Goal: Information Seeking & Learning: Learn about a topic

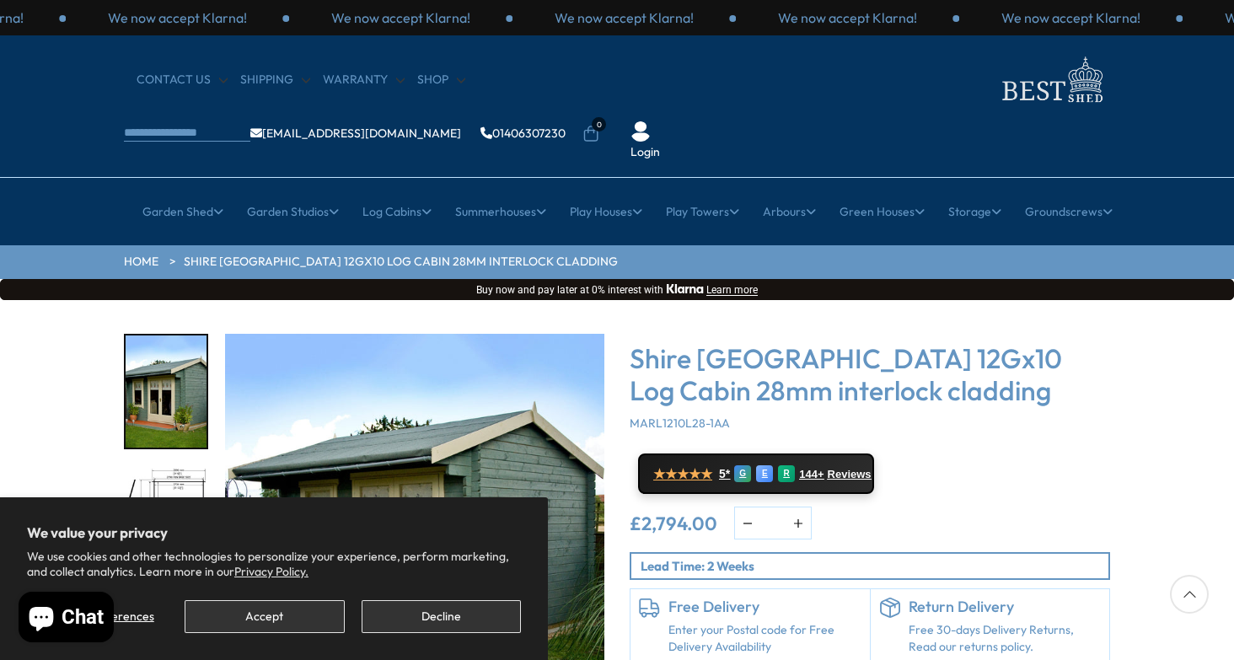
click at [320, 622] on button "Accept" at bounding box center [264, 616] width 159 height 33
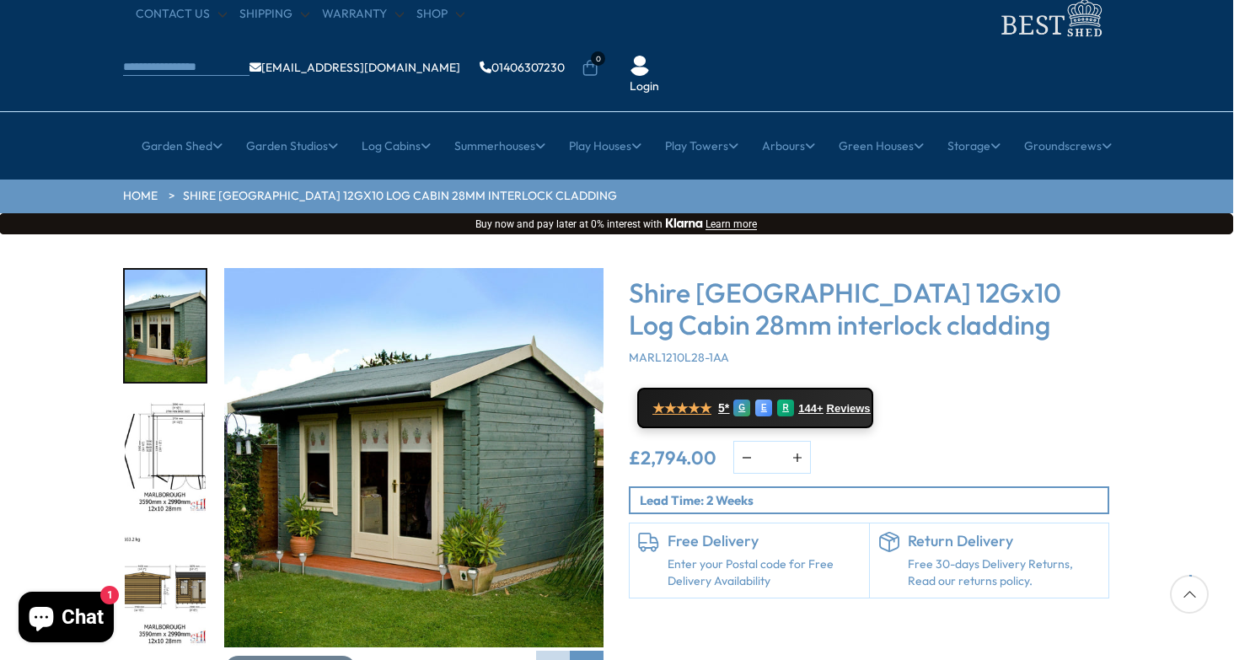
scroll to position [68, 1]
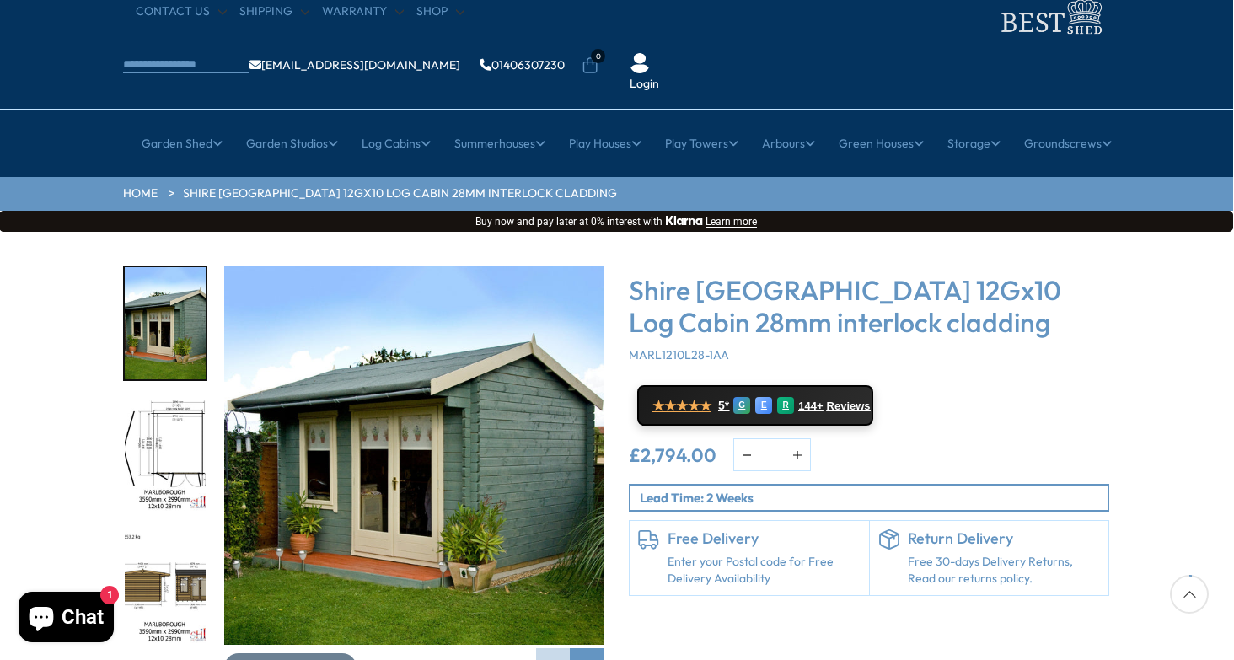
click at [410, 432] on img "1 / 16" at bounding box center [413, 454] width 379 height 379
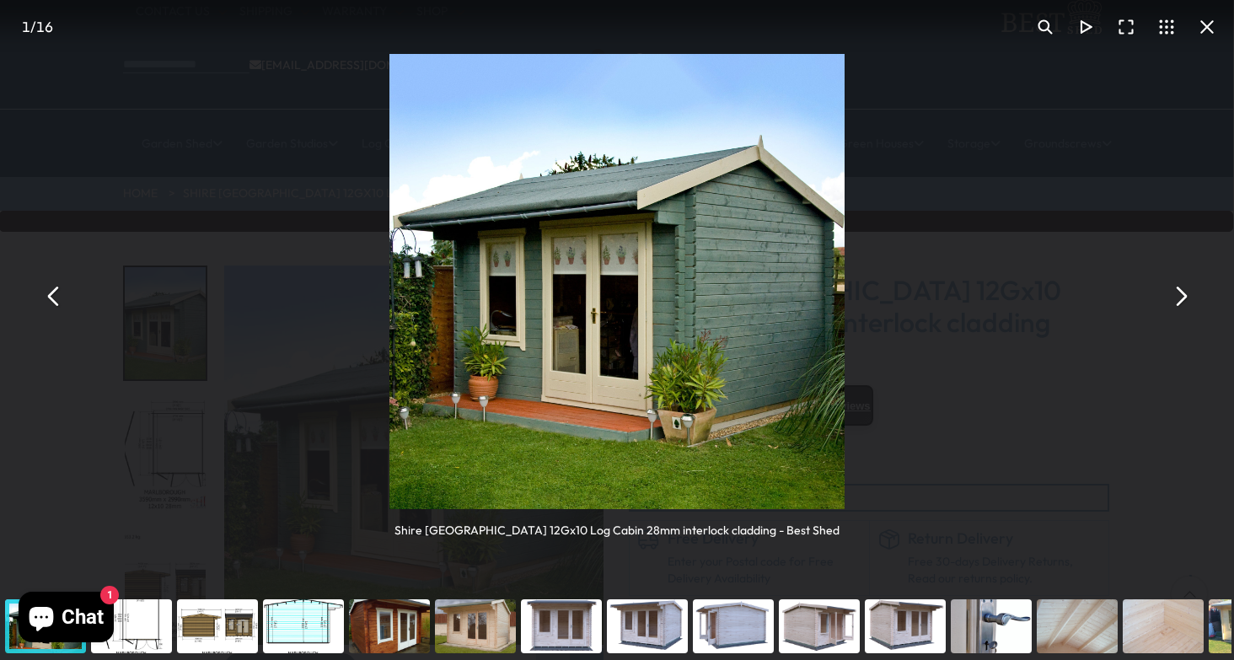
click at [1177, 298] on button "You can close this modal content with the ESC key" at bounding box center [1179, 296] width 40 height 40
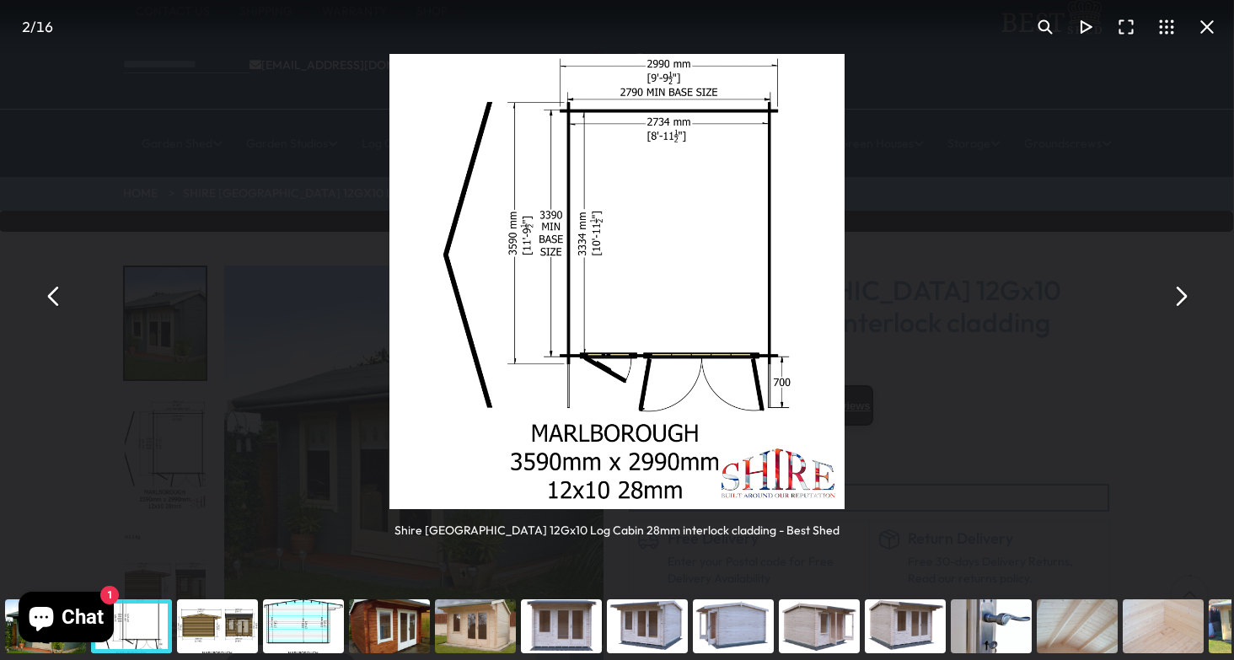
click at [1178, 298] on button "You can close this modal content with the ESC key" at bounding box center [1179, 296] width 40 height 40
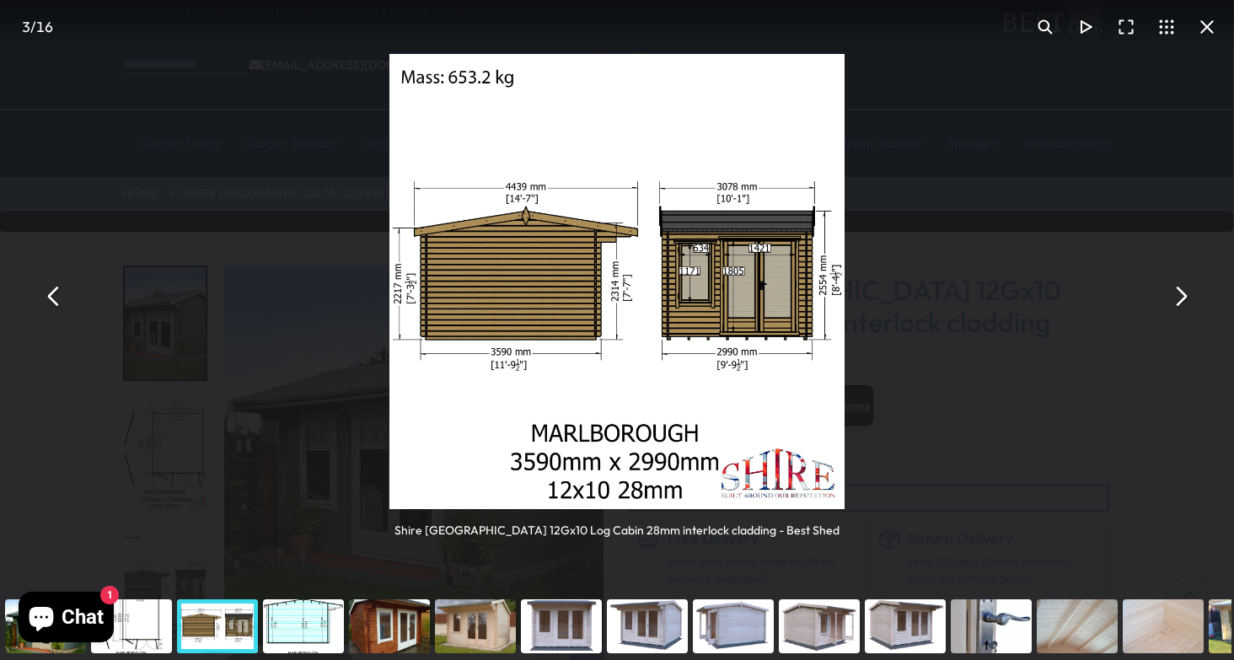
click at [1178, 298] on button "You can close this modal content with the ESC key" at bounding box center [1179, 296] width 40 height 40
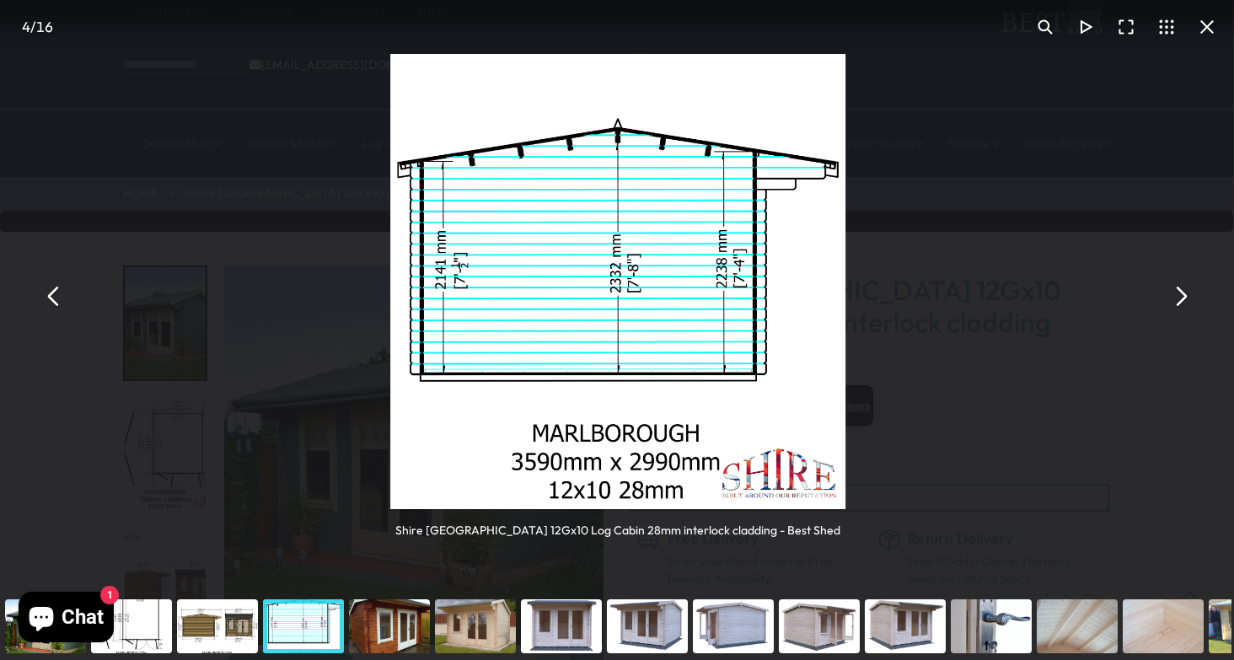
click at [1178, 298] on button "You can close this modal content with the ESC key" at bounding box center [1179, 296] width 40 height 40
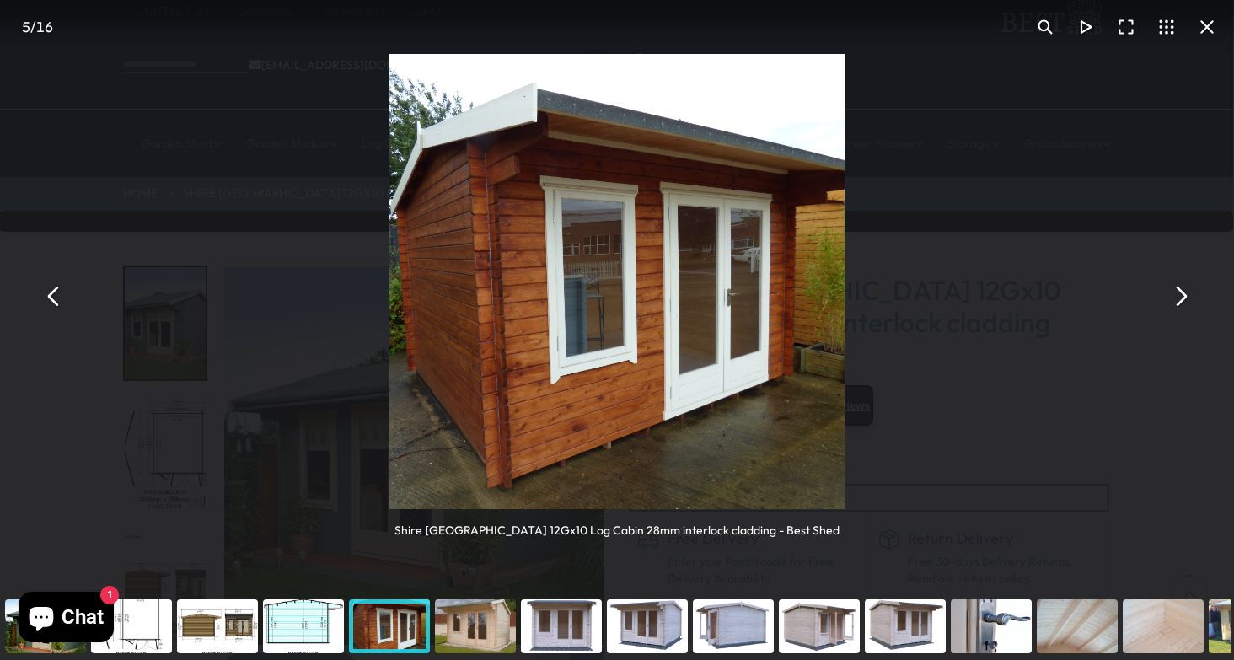
click at [1178, 298] on button "You can close this modal content with the ESC key" at bounding box center [1179, 296] width 40 height 40
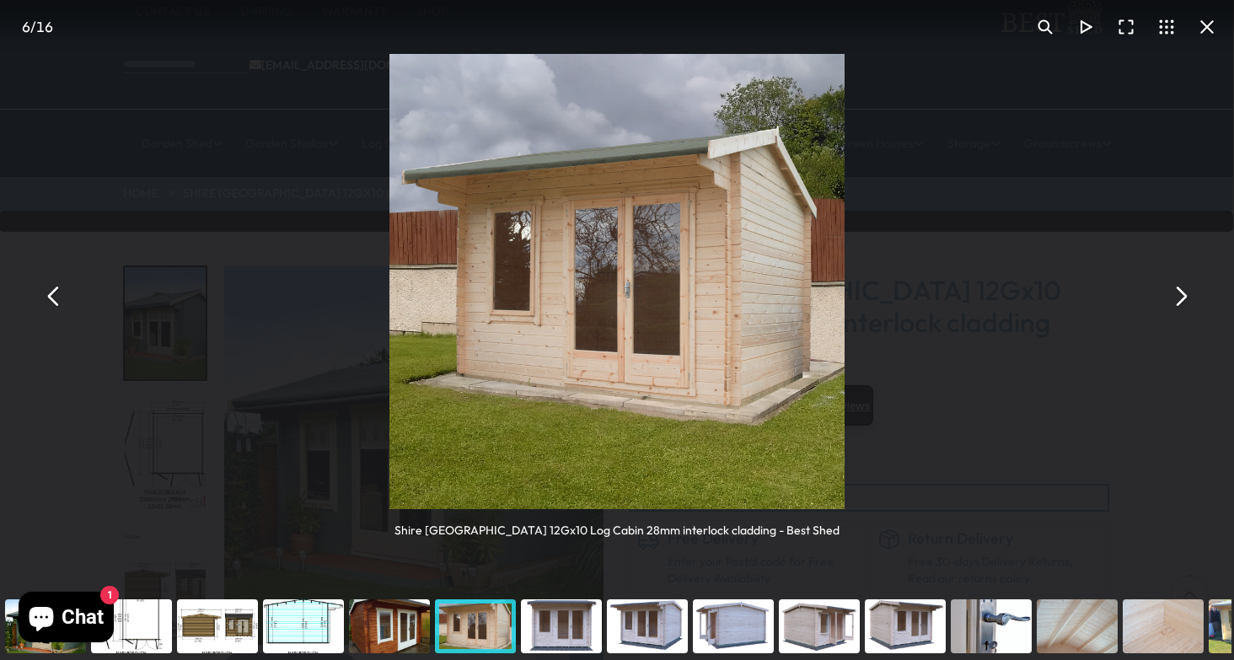
click at [1207, 29] on button "You can close this modal content with the ESC key" at bounding box center [1206, 27] width 40 height 40
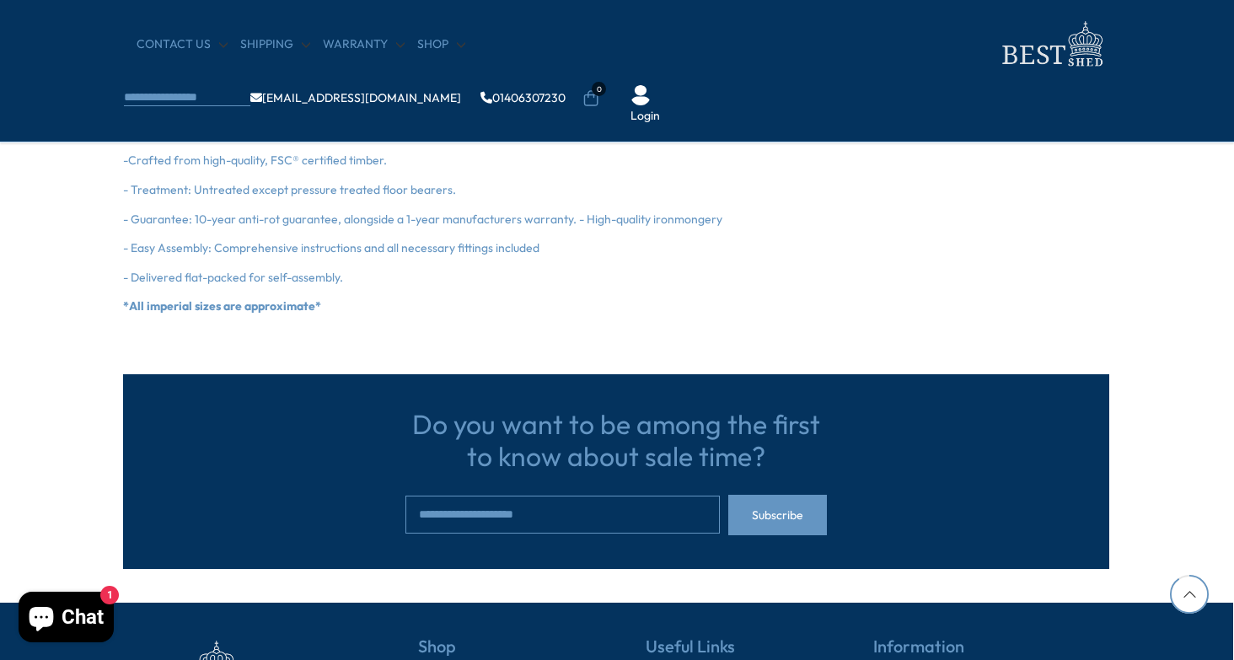
scroll to position [2656, 1]
